Goal: Information Seeking & Learning: Learn about a topic

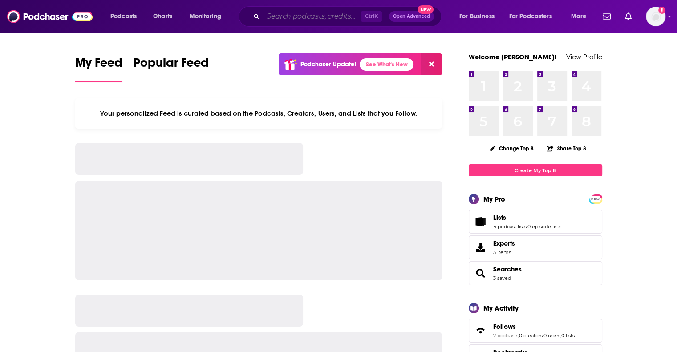
click at [286, 15] on input "Search podcasts, credits, & more..." at bounding box center [312, 16] width 98 height 14
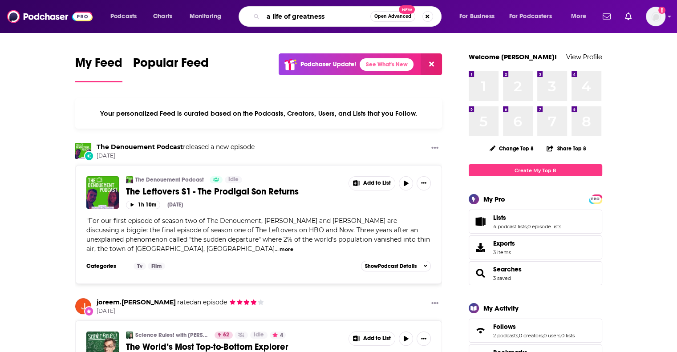
type input "a life of greatness"
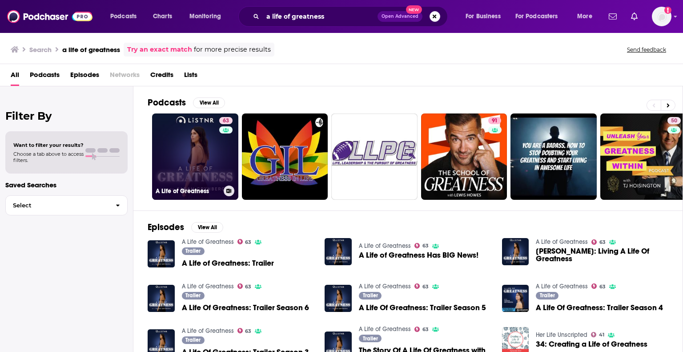
click at [183, 171] on link "63 A Life of Greatness" at bounding box center [195, 156] width 86 height 86
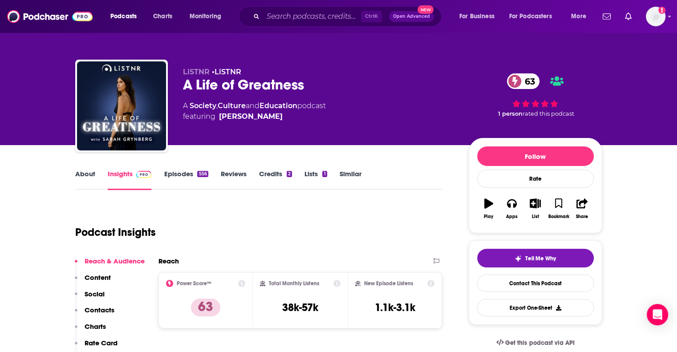
click at [289, 17] on input "Search podcasts, credits, & more..." at bounding box center [312, 16] width 98 height 14
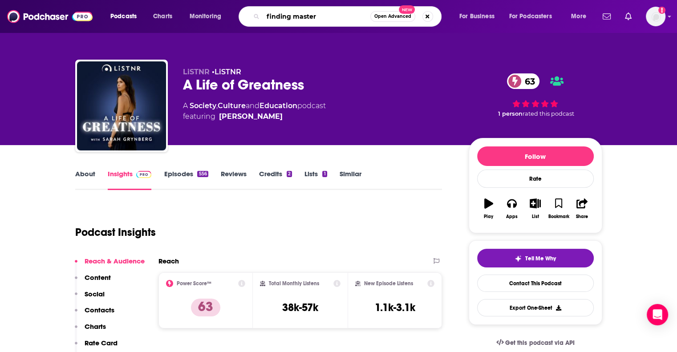
type input "finding mastery"
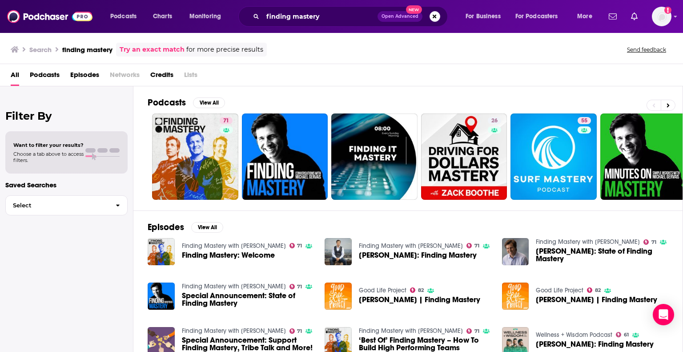
click at [190, 258] on span "Finding Mastery: Welcome" at bounding box center [228, 255] width 93 height 8
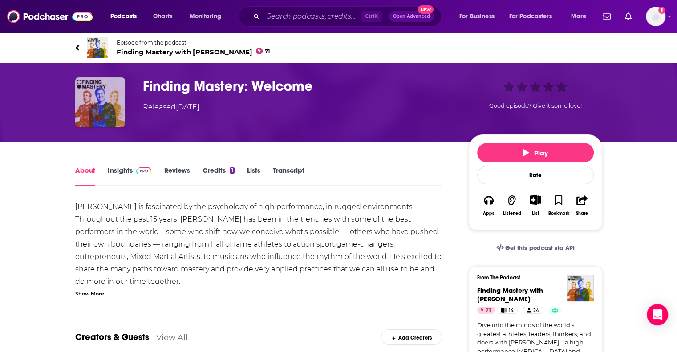
click at [88, 88] on img "Finding Mastery: Welcome" at bounding box center [100, 102] width 50 height 50
click at [160, 85] on h1 "Finding Mastery: Welcome" at bounding box center [298, 85] width 311 height 17
click at [125, 172] on link "Insights" at bounding box center [130, 176] width 44 height 20
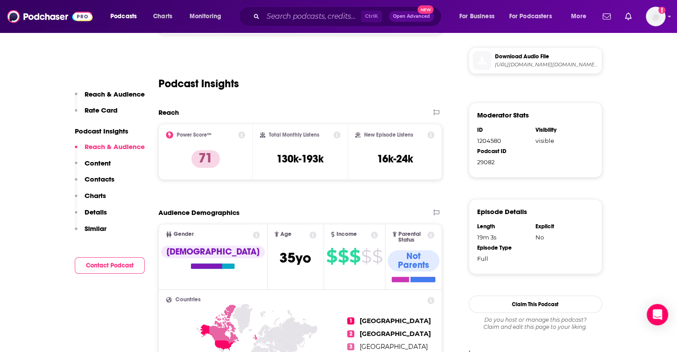
scroll to position [488, 0]
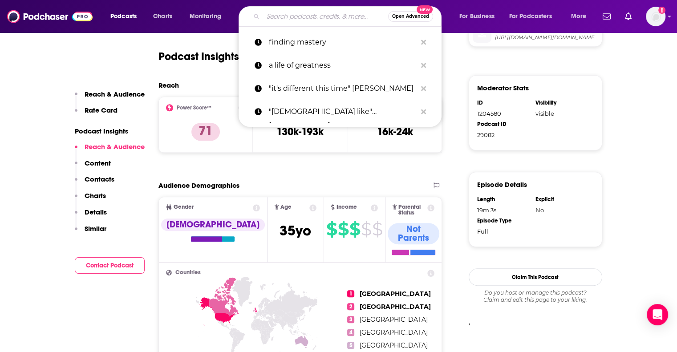
click at [322, 15] on input "Search podcasts, credits, & more..." at bounding box center [325, 16] width 125 height 14
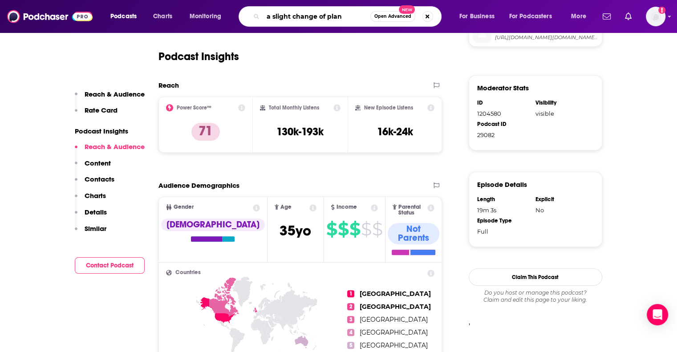
type input "a slight change of plans"
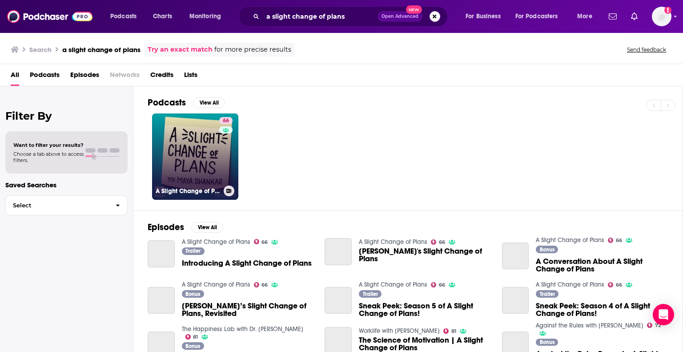
click at [184, 151] on link "66 A Slight Change of Plans" at bounding box center [195, 156] width 86 height 86
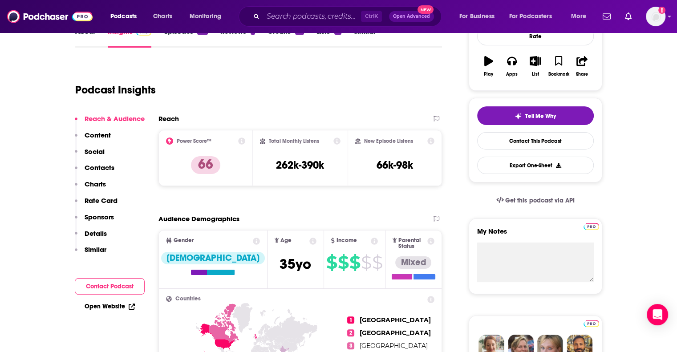
scroll to position [142, 0]
